Goal: Task Accomplishment & Management: Manage account settings

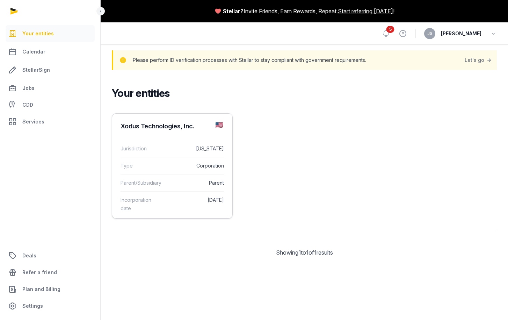
click at [183, 152] on dd "[US_STATE]" at bounding box center [194, 148] width 59 height 8
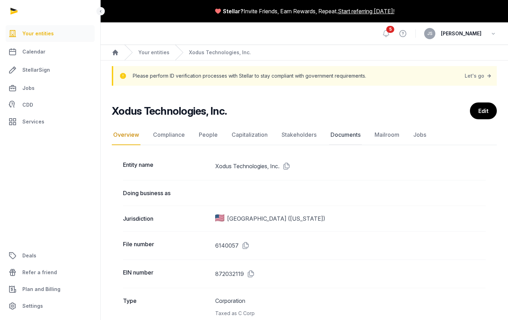
click at [351, 130] on link "Documents" at bounding box center [345, 135] width 33 height 20
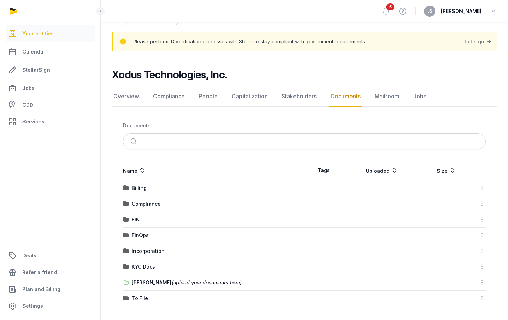
scroll to position [34, 0]
click at [150, 249] on div "Incorporation" at bounding box center [148, 250] width 33 height 7
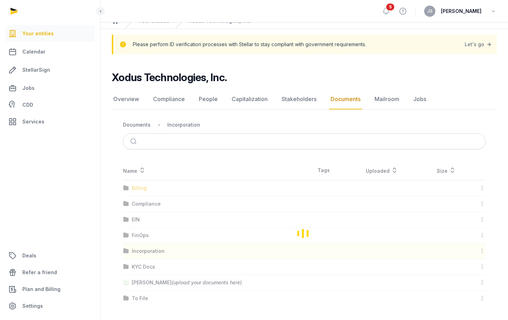
scroll to position [0, 0]
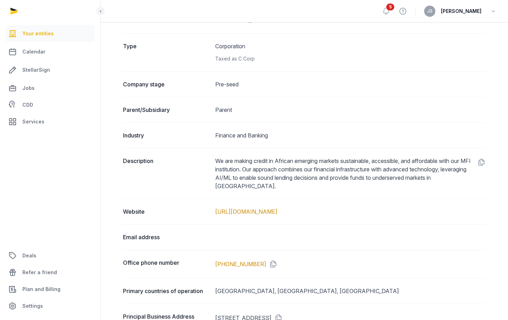
scroll to position [317, 0]
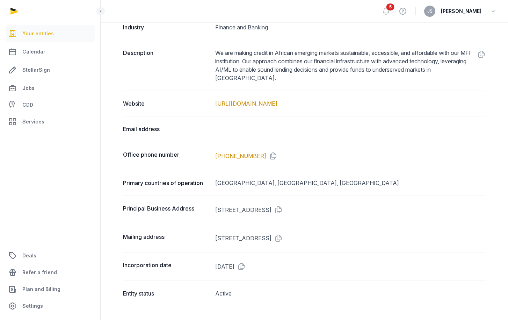
click at [214, 192] on div "Primary countries of operation [GEOGRAPHIC_DATA], [GEOGRAPHIC_DATA], [GEOGRAPHI…" at bounding box center [304, 183] width 363 height 26
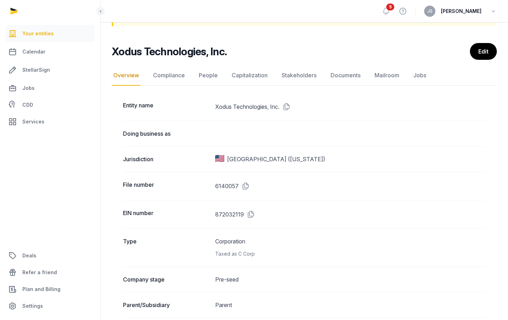
scroll to position [59, 0]
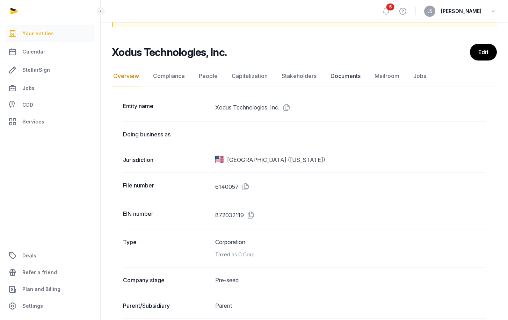
click at [349, 78] on link "Documents" at bounding box center [345, 76] width 33 height 20
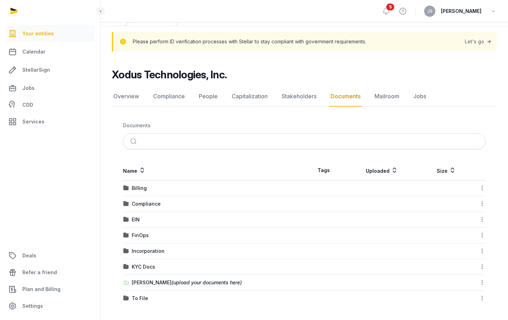
scroll to position [34, 0]
click at [154, 207] on div "Compliance" at bounding box center [146, 203] width 29 height 7
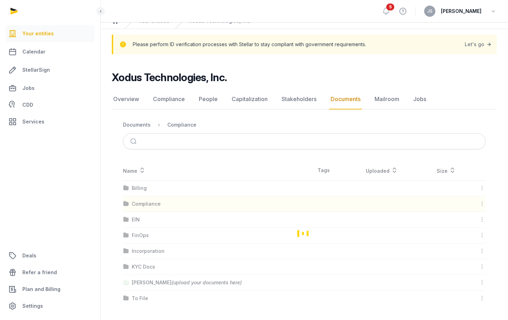
scroll to position [0, 0]
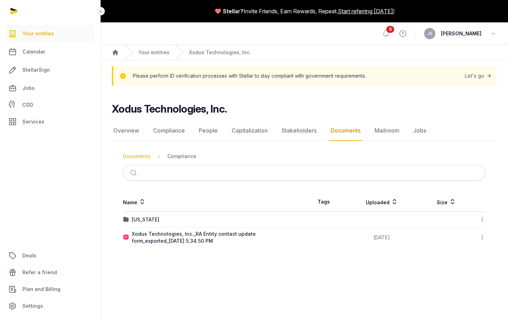
click at [138, 156] on div "Documents" at bounding box center [137, 156] width 28 height 7
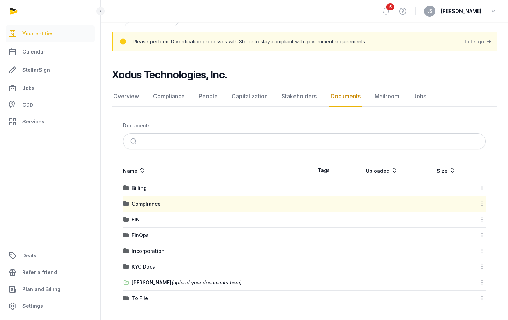
scroll to position [34, 0]
click at [142, 266] on div "KYC Docs" at bounding box center [143, 266] width 23 height 7
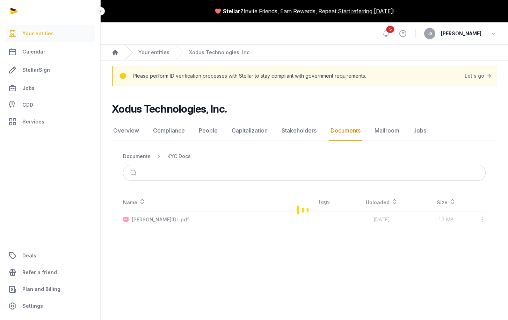
scroll to position [0, 0]
click at [149, 220] on div "[PERSON_NAME]:DL.pdf" at bounding box center [160, 219] width 57 height 7
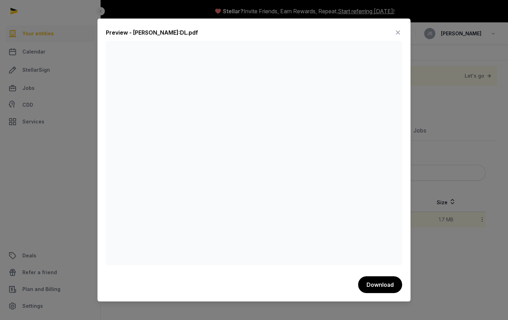
click at [399, 32] on icon at bounding box center [398, 32] width 8 height 11
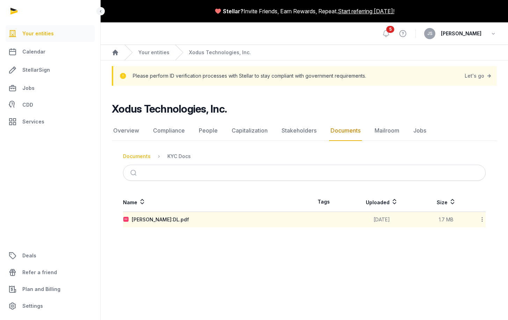
click at [127, 157] on div "Documents" at bounding box center [137, 156] width 28 height 7
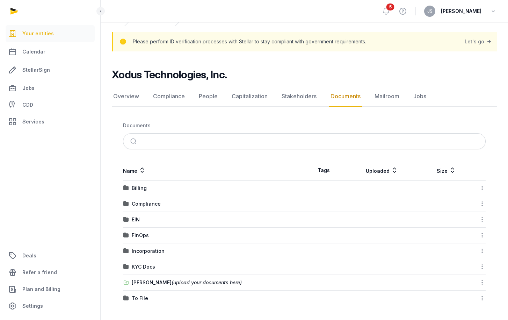
scroll to position [34, 0]
click at [143, 299] on div "To File" at bounding box center [140, 298] width 16 height 7
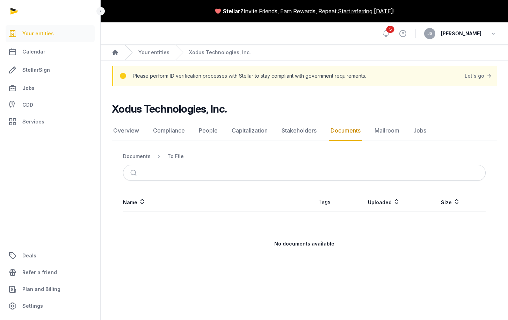
scroll to position [0, 0]
click at [142, 155] on div "Documents" at bounding box center [137, 156] width 28 height 7
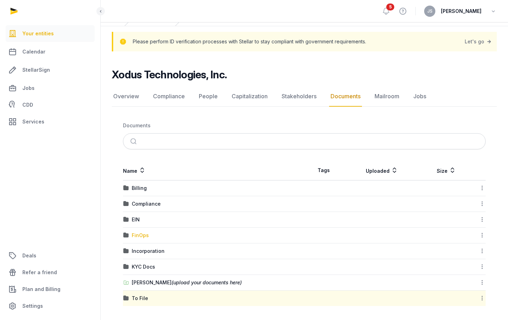
click at [138, 236] on div "FinOps" at bounding box center [140, 235] width 17 height 7
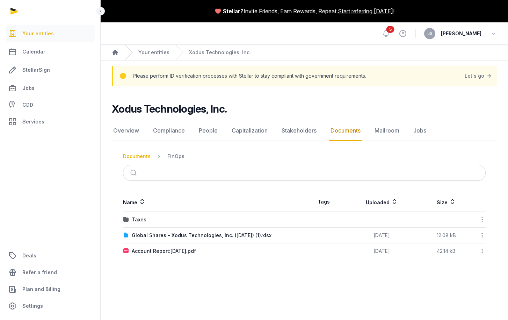
click at [143, 155] on div "Documents" at bounding box center [137, 156] width 28 height 7
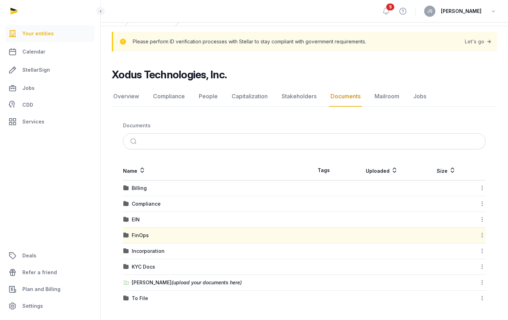
scroll to position [34, 0]
click at [153, 284] on div "[PERSON_NAME] (upload your documents here)" at bounding box center [187, 282] width 110 height 7
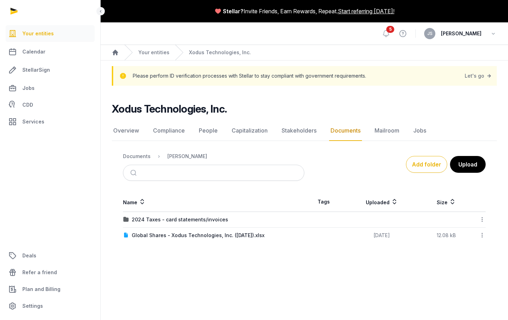
scroll to position [0, 0]
click at [472, 167] on button "Upload" at bounding box center [467, 164] width 36 height 17
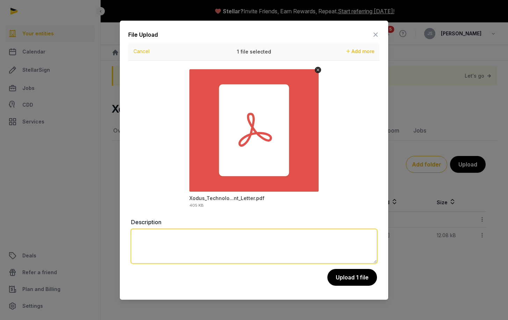
click at [214, 238] on textarea at bounding box center [254, 246] width 246 height 34
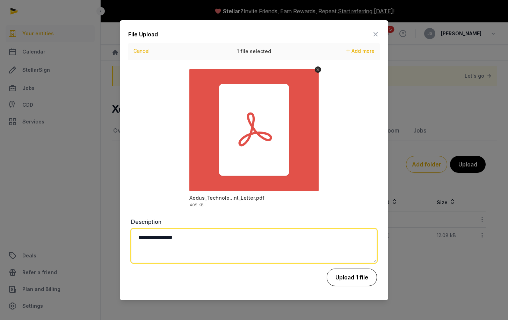
type textarea "**********"
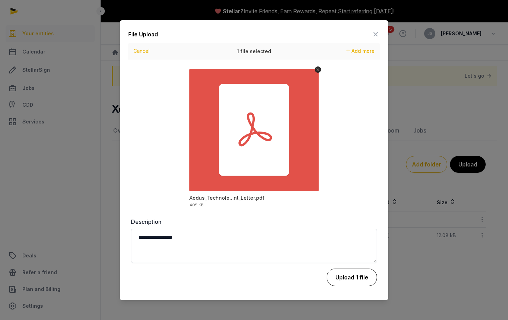
click at [357, 279] on button "Upload 1 file" at bounding box center [352, 276] width 50 height 17
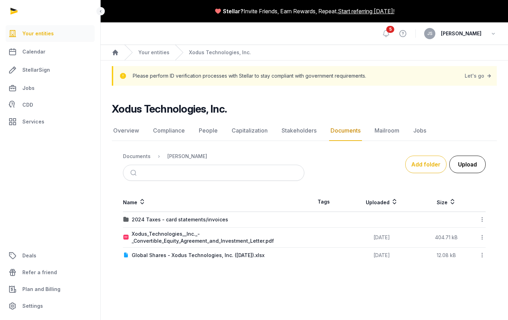
click at [456, 169] on button "Upload" at bounding box center [467, 164] width 36 height 17
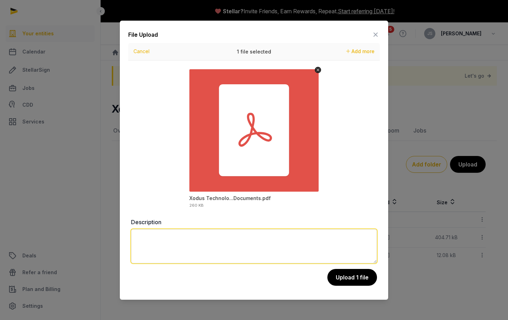
click at [192, 237] on textarea at bounding box center [254, 246] width 246 height 34
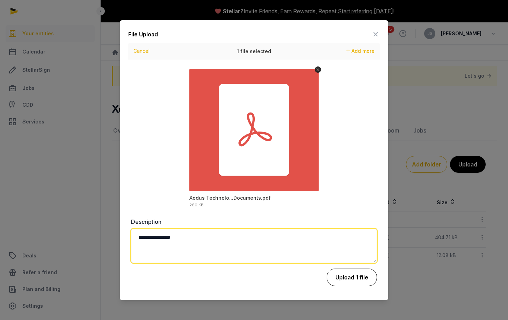
type textarea "**********"
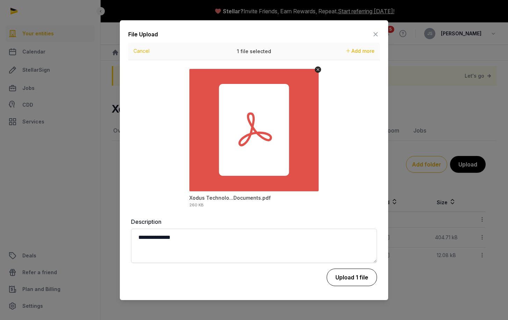
click at [357, 282] on button "Upload 1 file" at bounding box center [352, 276] width 50 height 17
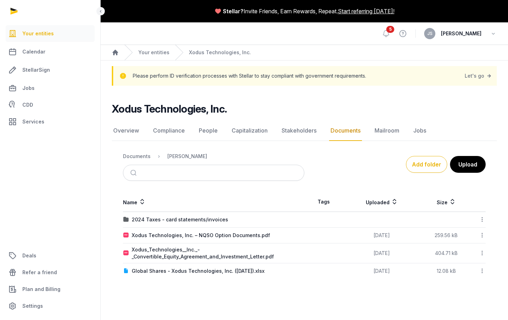
click at [483, 255] on icon at bounding box center [482, 252] width 6 height 7
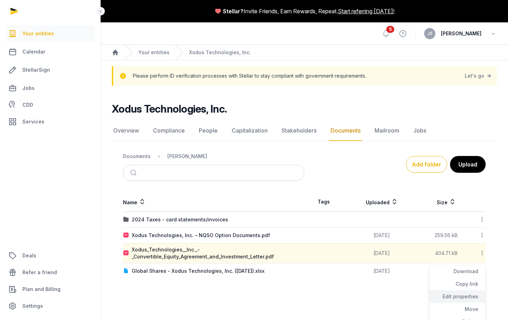
click at [457, 299] on div "Edit properties" at bounding box center [457, 296] width 56 height 13
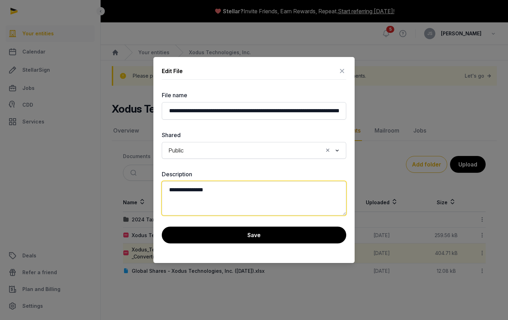
click at [228, 188] on textarea "**********" at bounding box center [254, 198] width 185 height 34
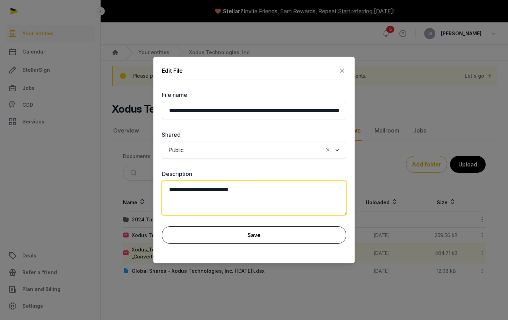
type textarea "**********"
click at [261, 236] on button "Save" at bounding box center [254, 234] width 185 height 17
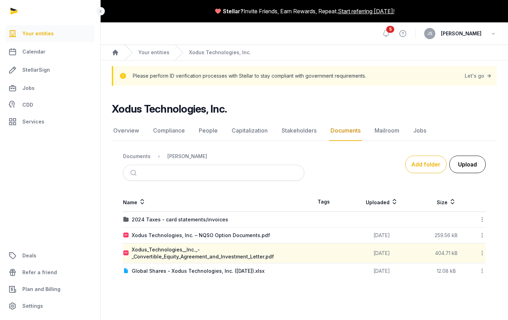
click at [468, 171] on button "Upload" at bounding box center [467, 164] width 36 height 17
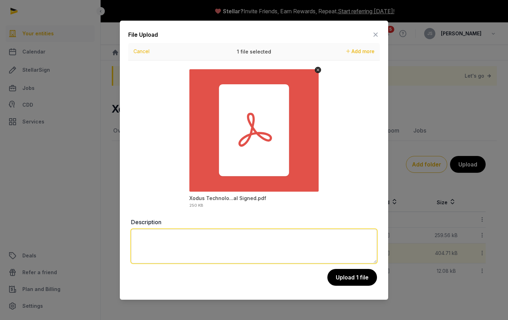
click at [290, 246] on textarea at bounding box center [254, 246] width 246 height 34
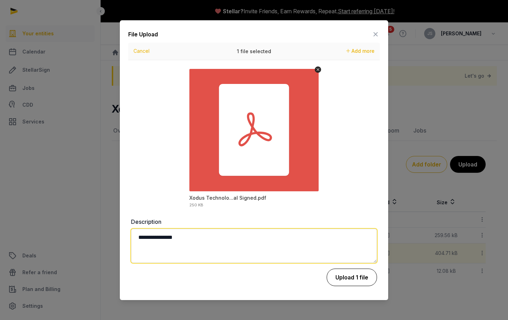
type textarea "**********"
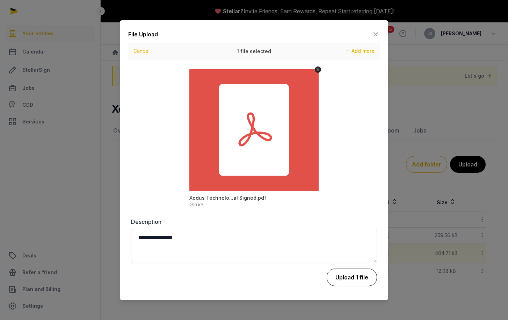
click at [354, 278] on button "Upload 1 file" at bounding box center [352, 276] width 50 height 17
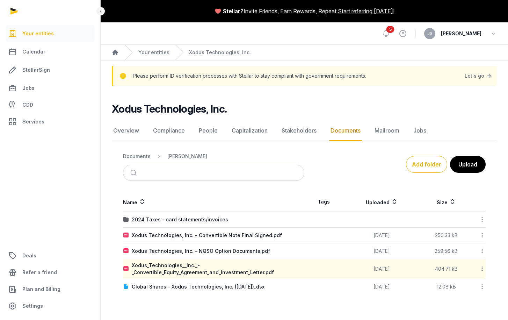
click at [477, 34] on span "[PERSON_NAME]" at bounding box center [461, 33] width 41 height 8
click at [495, 34] on icon "button" at bounding box center [493, 34] width 7 height 10
click at [445, 60] on button "Sign out" at bounding box center [458, 62] width 78 height 13
